Goal: Task Accomplishment & Management: Manage account settings

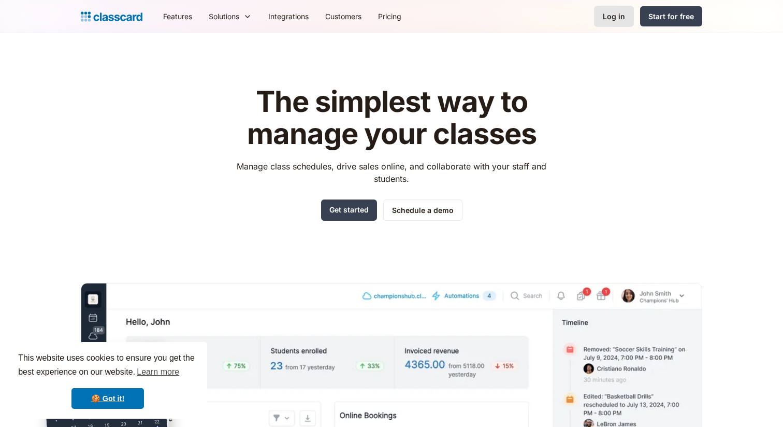
click at [602, 20] on link "Log in" at bounding box center [614, 16] width 40 height 21
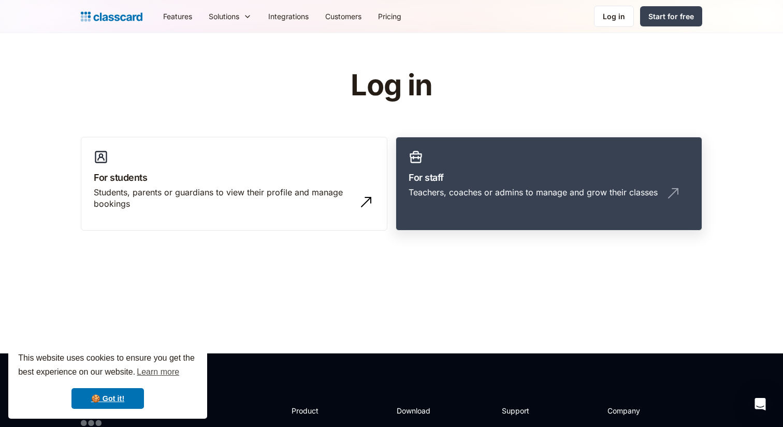
click at [632, 179] on h3 "For staff" at bounding box center [549, 177] width 281 height 14
